Goal: Find specific page/section: Find specific page/section

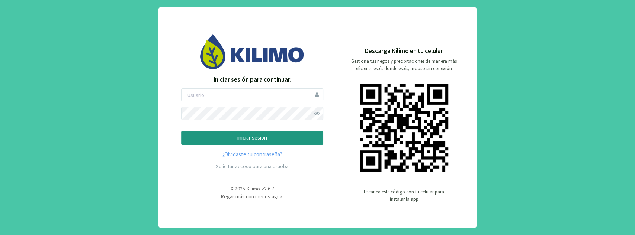
click at [254, 104] on form "iniciar sesión" at bounding box center [252, 117] width 142 height 57
click at [256, 93] on input "email" at bounding box center [252, 95] width 142 height 13
click at [0, 235] on div at bounding box center [0, 235] width 0 height 0
type input "matibarriento"
click at [252, 140] on p "iniciar sesión" at bounding box center [251, 138] width 129 height 9
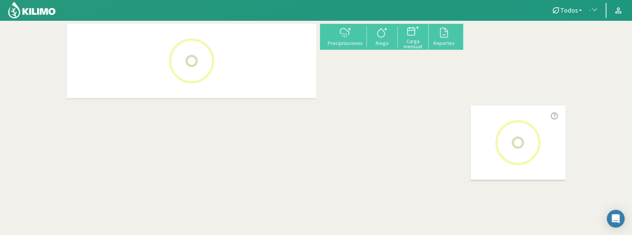
click at [33, 114] on section "Precipitaciones Riego Carga mensual Reportes + − Leaflet | © Esri Precipitacion…" at bounding box center [316, 137] width 632 height 235
click at [35, 10] on img at bounding box center [31, 10] width 49 height 18
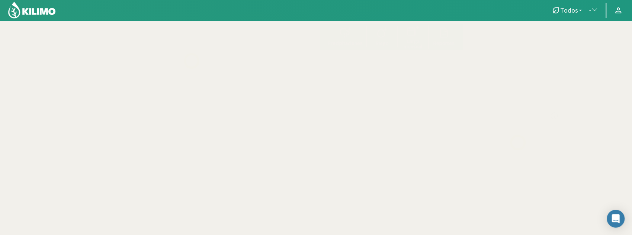
click at [582, 11] on link "Todos" at bounding box center [567, 10] width 38 height 14
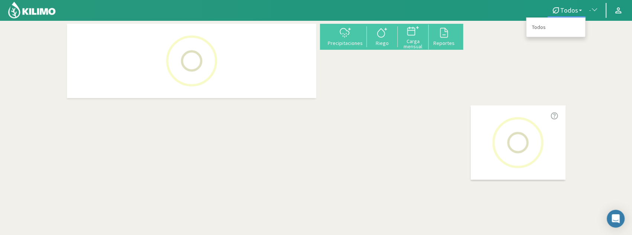
click at [603, 10] on li at bounding box center [606, 10] width 8 height 15
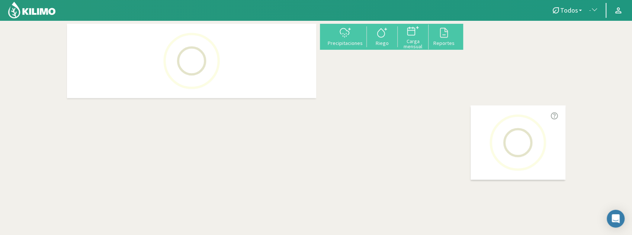
click at [593, 10] on span "button" at bounding box center [592, 10] width 7 height 7
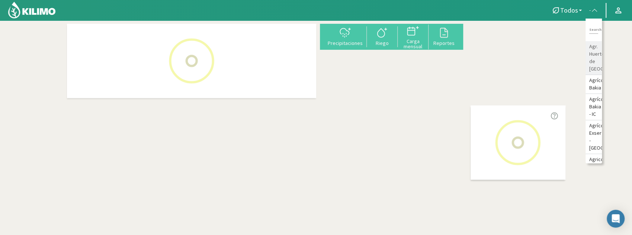
click at [593, 49] on li "Agr. Huertos de Chocalan" at bounding box center [593, 58] width 16 height 34
